Goal: Task Accomplishment & Management: Use online tool/utility

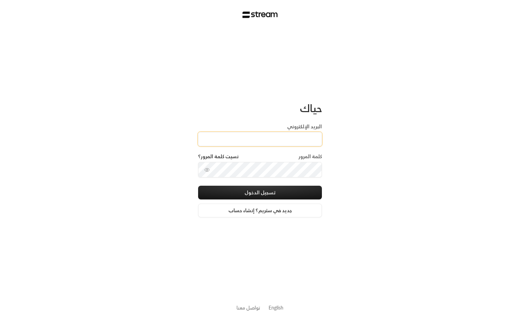
click at [266, 132] on input "البريد الإلكتروني" at bounding box center [260, 139] width 124 height 14
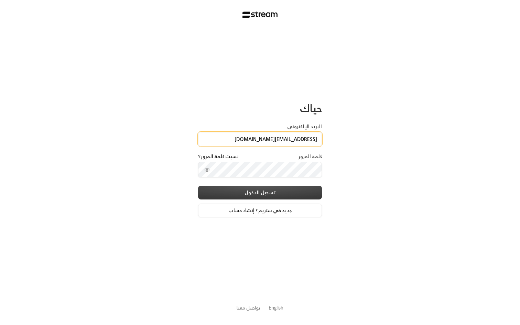
type input "[EMAIL_ADDRESS][DOMAIN_NAME]"
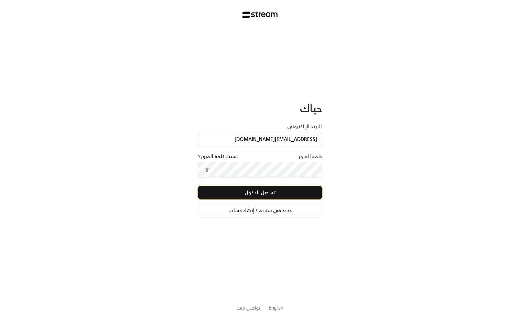
click at [258, 193] on button "تسجيل الدخول" at bounding box center [260, 193] width 124 height 14
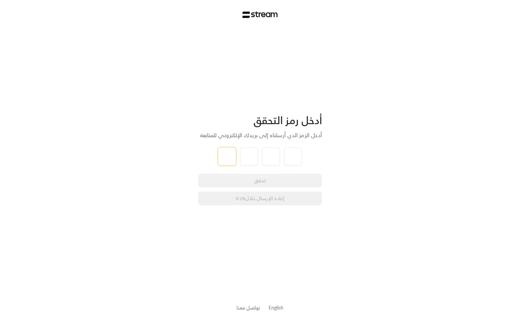
type input "4"
type input "6"
type input "4"
type input "8"
click at [369, 116] on div "أدخل رمز التحقق أدخل الرمز الذي أرسلناه إلى بريدك الإلكتروني للمتابعة 4 6 4 8 ت…" at bounding box center [260, 162] width 520 height 325
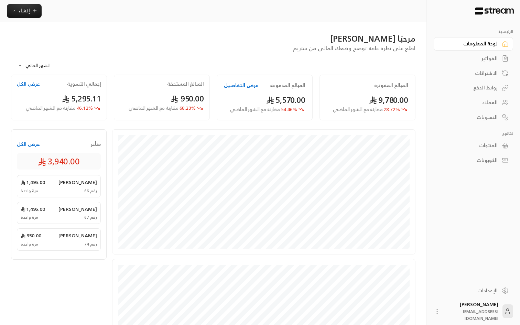
click at [493, 52] on div "الفواتير" at bounding box center [473, 58] width 79 height 15
click at [489, 57] on div "الفواتير" at bounding box center [470, 58] width 55 height 7
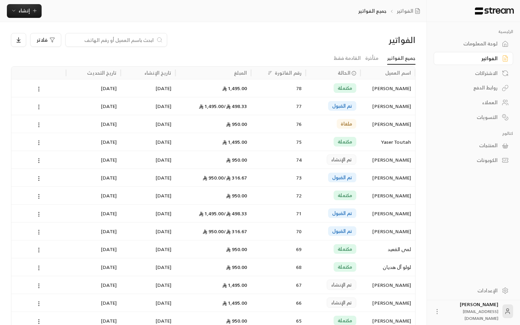
click at [268, 47] on div "الفواتير فلاتر" at bounding box center [214, 42] width 412 height 19
click at [39, 126] on circle at bounding box center [39, 126] width 1 height 1
click at [156, 54] on div at bounding box center [260, 162] width 520 height 325
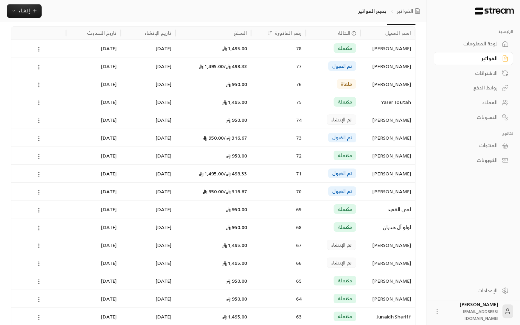
scroll to position [34, 0]
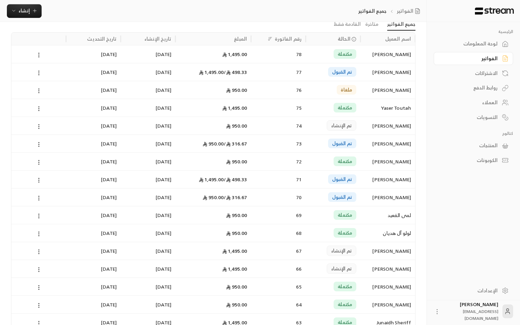
click at [307, 249] on div "تم الإنشاء" at bounding box center [333, 251] width 55 height 18
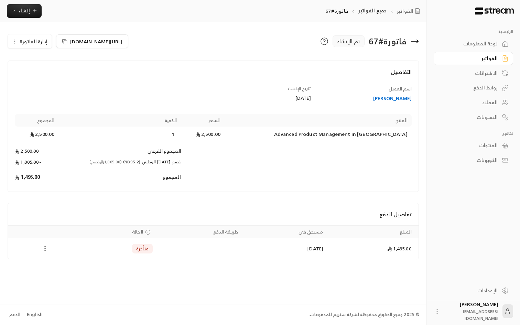
click at [283, 189] on div "التفاصيل اسم العميل [PERSON_NAME] تاريخ الإنشاء [DATE] المنتج السعر الكمية المج…" at bounding box center [214, 126] width 412 height 131
click at [398, 97] on div "[PERSON_NAME]" at bounding box center [365, 98] width 94 height 7
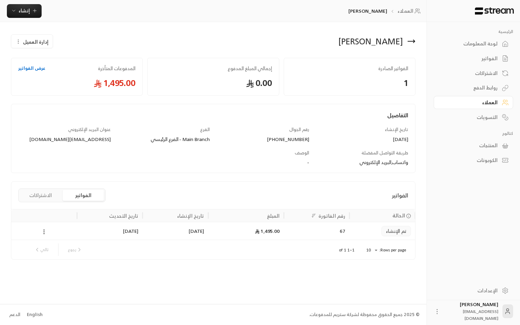
click at [291, 140] on div "[PHONE_NUMBER]" at bounding box center [263, 139] width 93 height 7
drag, startPoint x: 309, startPoint y: 139, endPoint x: 306, endPoint y: 138, distance: 3.9
click at [306, 138] on div "رقم الجوال [PHONE_NUMBER]" at bounding box center [262, 134] width 99 height 17
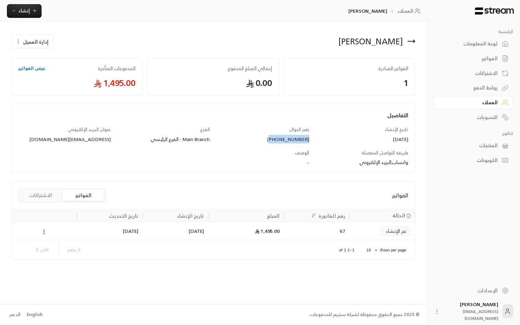
click at [493, 41] on div "لوحة المعلومات" at bounding box center [470, 43] width 55 height 7
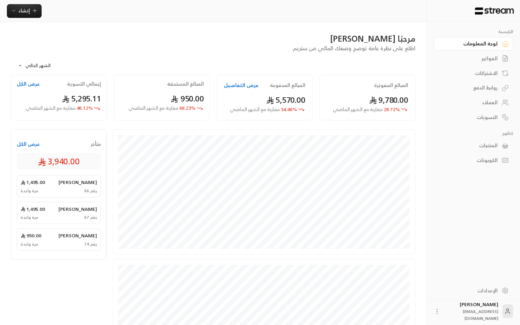
click at [491, 149] on div "المنتجات" at bounding box center [470, 145] width 55 height 7
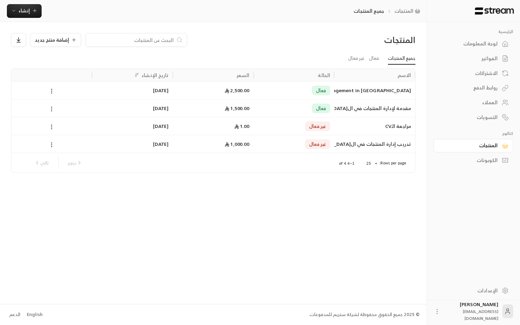
click at [51, 108] on icon at bounding box center [52, 109] width 6 height 6
click at [113, 203] on div at bounding box center [260, 162] width 520 height 325
click at [52, 41] on span "إضافة منتج جديد" at bounding box center [52, 40] width 34 height 5
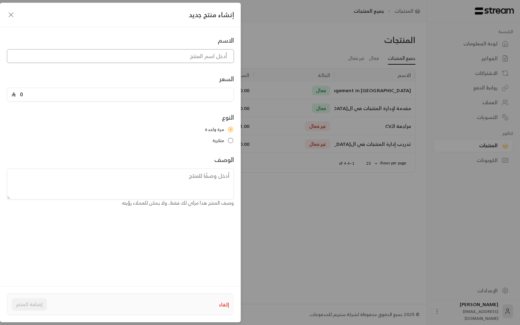
click at [143, 61] on input at bounding box center [120, 56] width 227 height 14
type input "lrvl]"
type input "مقدمة لإدارة المنتجات في السعودية – Producteers"
click at [164, 99] on input "0" at bounding box center [123, 94] width 214 height 13
type input "1500"
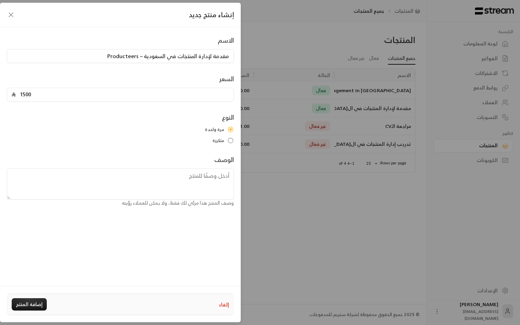
click at [144, 146] on div "الاسم مقدمة لإدارة المنتجات في السعودية – Producteers السعر 1500 النوع مرة واحد…" at bounding box center [120, 120] width 234 height 171
click at [33, 305] on button "إضافة المنتج" at bounding box center [29, 304] width 35 height 12
type input "0"
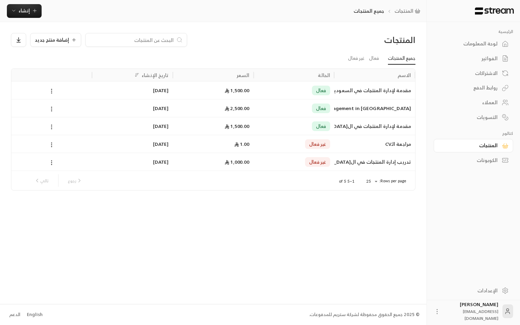
click at [480, 88] on div "روابط الدفع" at bounding box center [470, 87] width 55 height 7
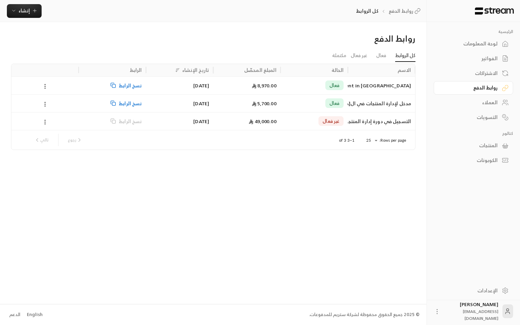
click at [490, 145] on div "المنتجات" at bounding box center [470, 145] width 55 height 7
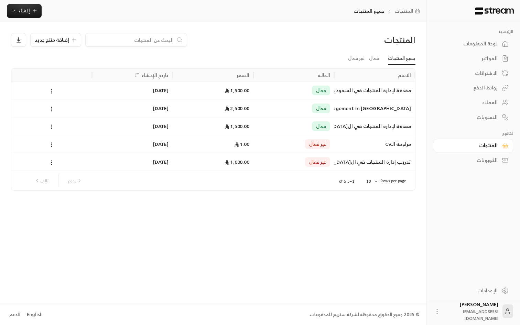
click at [52, 90] on icon at bounding box center [52, 91] width 6 height 6
click at [413, 76] on div at bounding box center [260, 162] width 520 height 325
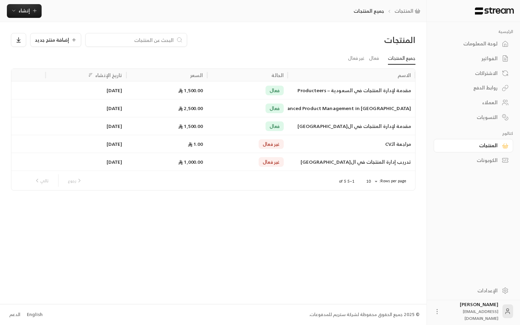
drag, startPoint x: 415, startPoint y: 76, endPoint x: 420, endPoint y: 75, distance: 5.6
click at [420, 75] on div "المنتجات إضافة منتج جديد جميع المنتجات فعال غير فعال الاسم الحالة السعر تاريخ ا…" at bounding box center [213, 163] width 427 height 282
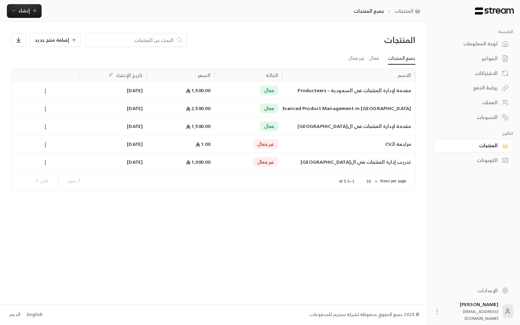
click at [44, 92] on icon at bounding box center [45, 91] width 6 height 6
click at [67, 136] on li "حذف" at bounding box center [65, 133] width 43 height 12
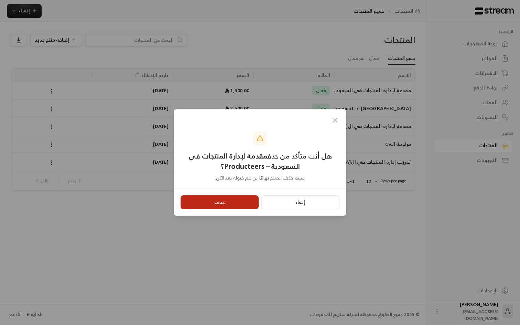
click at [230, 204] on button "حذف" at bounding box center [220, 202] width 78 height 14
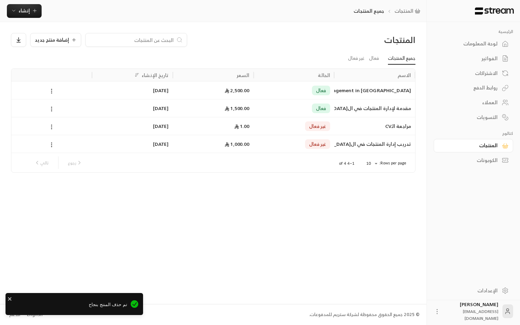
click at [300, 254] on div "المنتجات إضافة منتج جديد جميع المنتجات فعال غير فعال الاسم الحالة السعر تاريخ ا…" at bounding box center [213, 163] width 427 height 282
click at [486, 86] on div "روابط الدفع" at bounding box center [470, 87] width 55 height 7
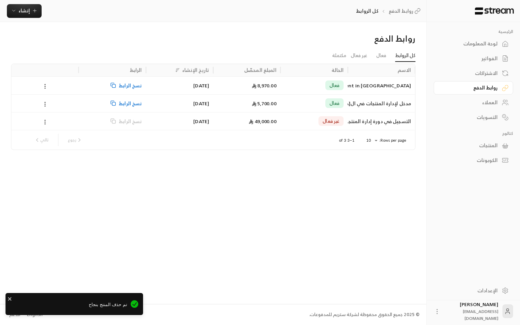
click at [488, 160] on div "الكوبونات" at bounding box center [470, 160] width 55 height 7
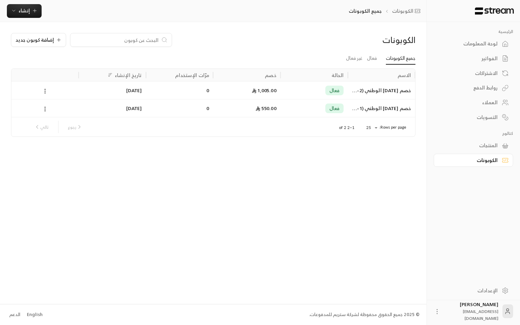
click at [352, 90] on div "خصم [DATE] الوطني (ND95-2)" at bounding box center [381, 90] width 67 height 18
click at [44, 40] on span "إضافة كوبون جديد" at bounding box center [34, 40] width 39 height 5
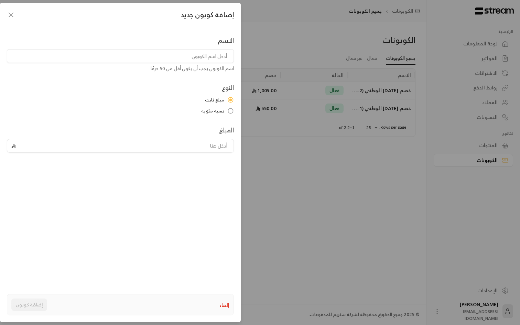
click at [195, 55] on input at bounding box center [120, 56] width 227 height 14
type input "خصم"
click at [192, 53] on input "هدية لمجتمع برودكتيرز" at bounding box center [120, 56] width 227 height 14
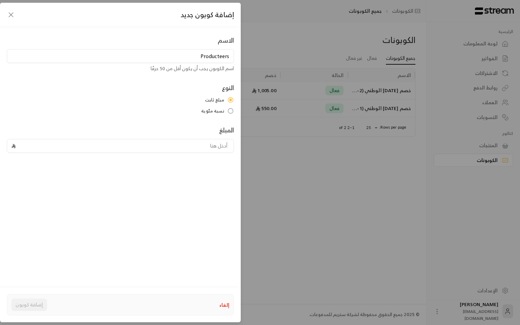
type input "Producteers"
type input "خصم"
type input "خصم خاص لمجتمع برودكتيرز"
click at [182, 145] on input "tel" at bounding box center [124, 145] width 211 height 13
type input "700"
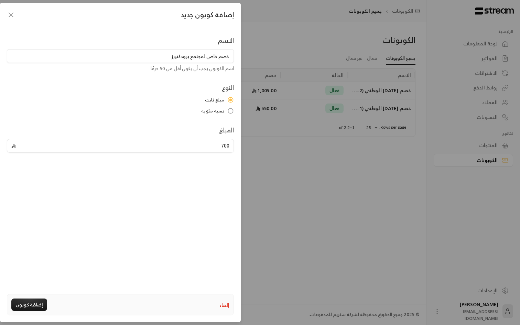
click at [133, 220] on div "الاسم خصم خاص لمجتمع برودكتيرز اسم الكوبون يجب أن يكون أقل من 50 حرفًا النوع مب…" at bounding box center [120, 155] width 241 height 256
click at [37, 306] on button "إضافة كوبون" at bounding box center [29, 305] width 36 height 12
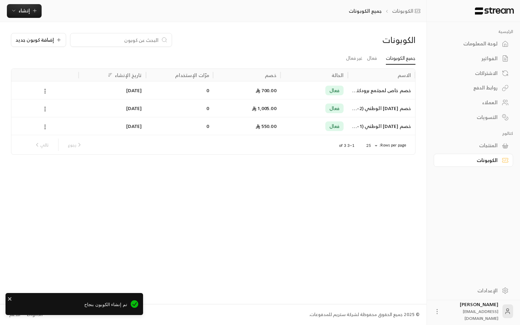
click at [488, 89] on div "روابط الدفع" at bounding box center [470, 87] width 55 height 7
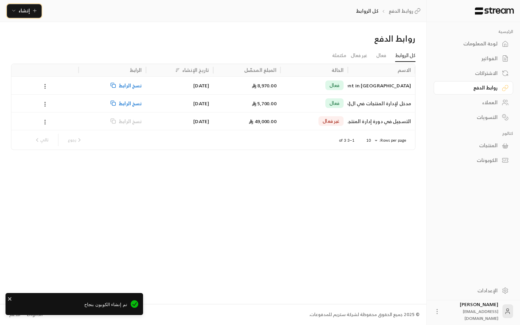
click at [32, 11] on icon "button" at bounding box center [35, 11] width 6 height 6
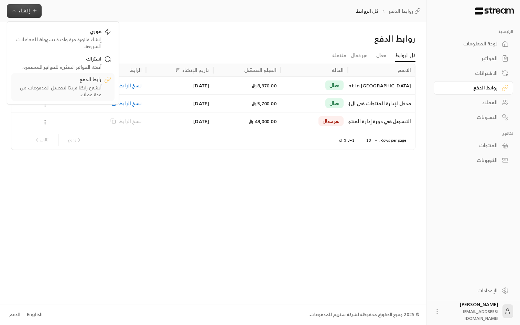
click at [71, 89] on div "أنشئ رابطًا فريدًا لتحصيل المدفوعات من عدة عملاء." at bounding box center [58, 91] width 87 height 14
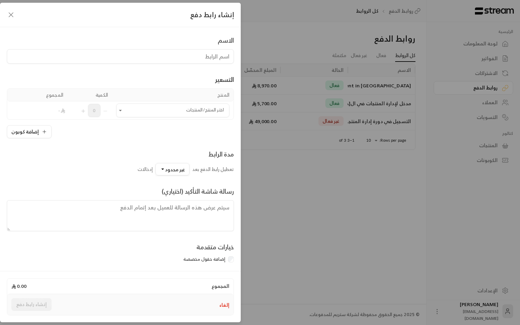
click at [188, 54] on input at bounding box center [120, 56] width 227 height 14
type input "Special D"
type input "خصم خاص لمجتمع برودكتيرز"
click at [157, 112] on input "اختر المنتج/المنتجات" at bounding box center [172, 111] width 113 height 12
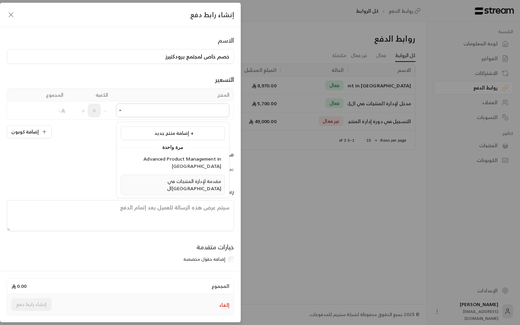
click at [181, 177] on span "مقدمة لإدارة المنتجات في ال[GEOGRAPHIC_DATA]" at bounding box center [194, 185] width 54 height 16
type input "**********"
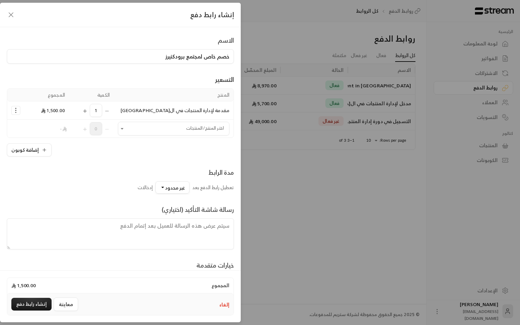
click at [15, 111] on icon "Selected Products" at bounding box center [15, 110] width 7 height 7
click at [42, 130] on span "إضافة كوبون" at bounding box center [42, 128] width 25 height 8
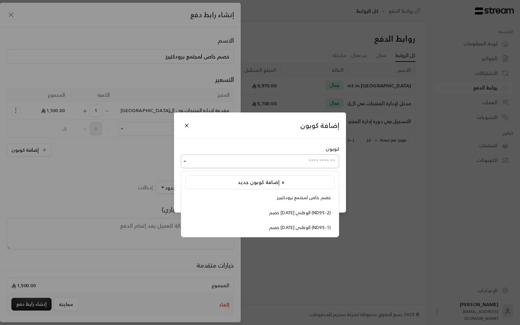
click at [272, 162] on input "اختر المنتج/المنتجات" at bounding box center [260, 162] width 158 height 12
click at [304, 201] on span "خصم خاص لمجتمع برودكتيرز" at bounding box center [304, 198] width 54 height 8
type input "**********"
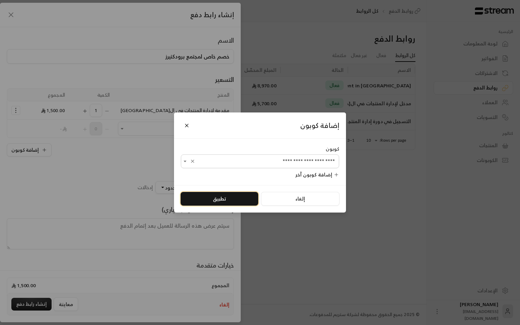
click at [226, 199] on button "تطبيق" at bounding box center [220, 199] width 78 height 14
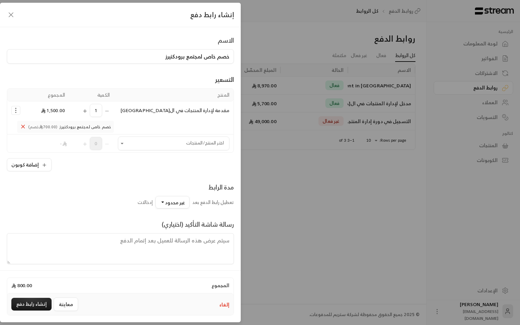
click at [207, 58] on input "خصم خاص لمجتمع برودكتيرز" at bounding box center [120, 56] width 227 height 14
click at [168, 59] on input "خصم خاص لمجتمع برودكتيرز" at bounding box center [120, 56] width 227 height 14
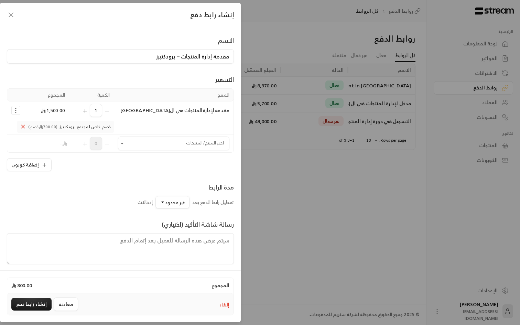
type input "مقدمة إدارة المنتجات – برودكتيرز"
click at [114, 185] on div "مدة الرابط تعطيل رابط الدفع بعد غير محدود إدخالات" at bounding box center [120, 195] width 234 height 26
click at [164, 205] on button "غير محدود" at bounding box center [173, 202] width 34 height 12
click at [108, 225] on div "رسالة شاشة التأكيد (اختياري)" at bounding box center [120, 242] width 234 height 45
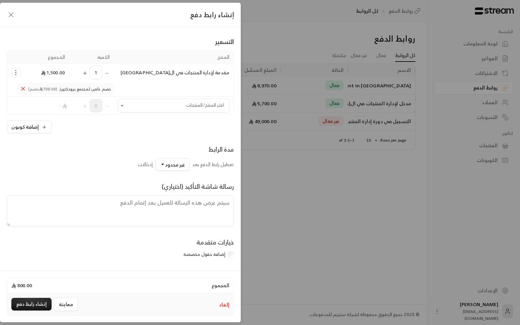
click at [184, 212] on textarea at bounding box center [120, 210] width 227 height 31
paste textarea "👋🏼"
type textarea "شكرًا لك على تسجيلك معنا! بنتواصل معك من رقم مشورة الرسمي لإدخالك مجتمع الدورة …"
click at [36, 305] on button "إنشاء رابط دفع" at bounding box center [31, 304] width 40 height 13
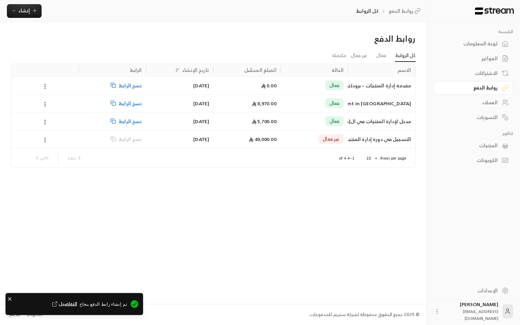
click at [234, 219] on div "روابط الدفع كل الروابط فعال غير فعال مكتملة الاسم الحالة المبلغ المحصّل تاريخ ا…" at bounding box center [213, 163] width 427 height 282
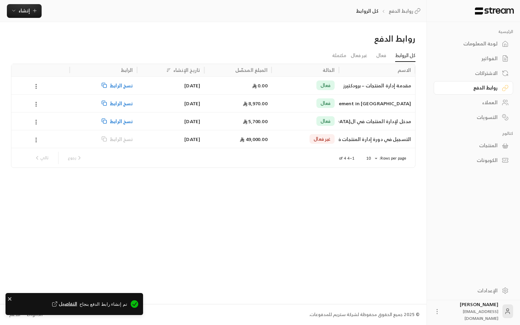
click at [416, 70] on div "الاسم الحالة المبلغ المحصّل تاريخ الإنشاء الرابط مقدمة إدارة المنتجات – برودكتي…" at bounding box center [213, 116] width 411 height 104
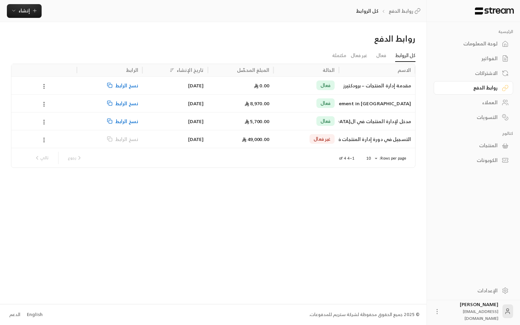
click at [121, 85] on span "نسخ الرابط" at bounding box center [126, 86] width 23 height 18
